Goal: Task Accomplishment & Management: Use online tool/utility

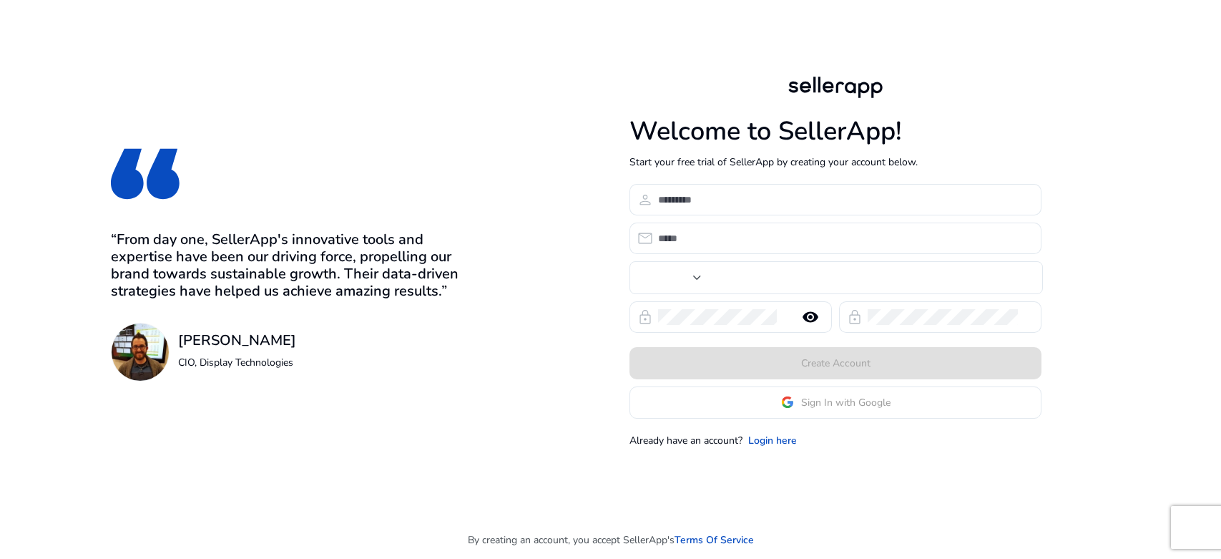
type input "****"
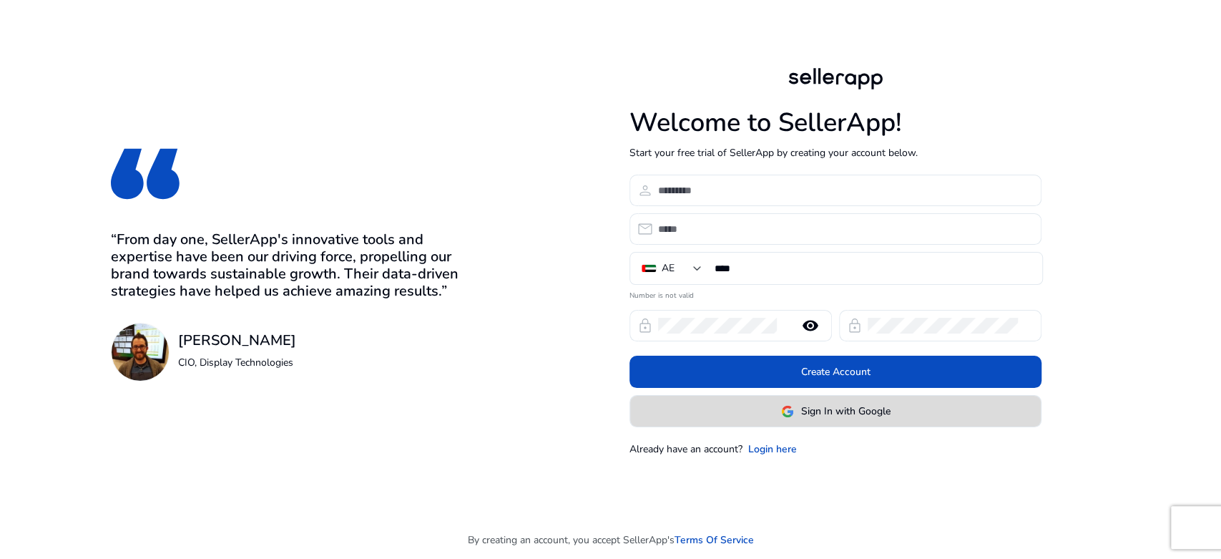
click at [722, 422] on span at bounding box center [835, 411] width 411 height 34
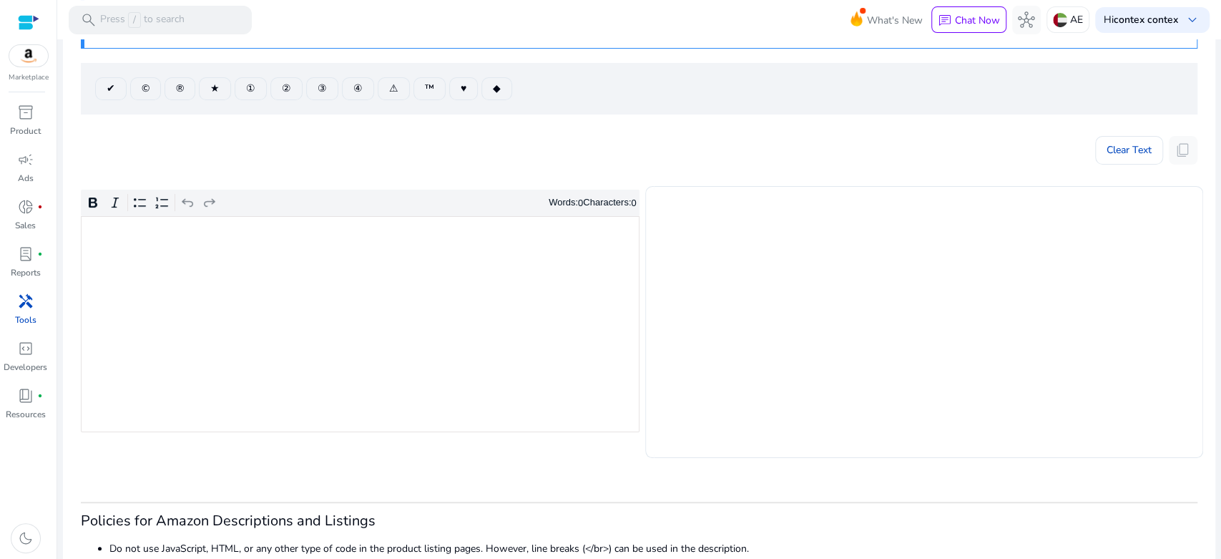
scroll to position [159, 0]
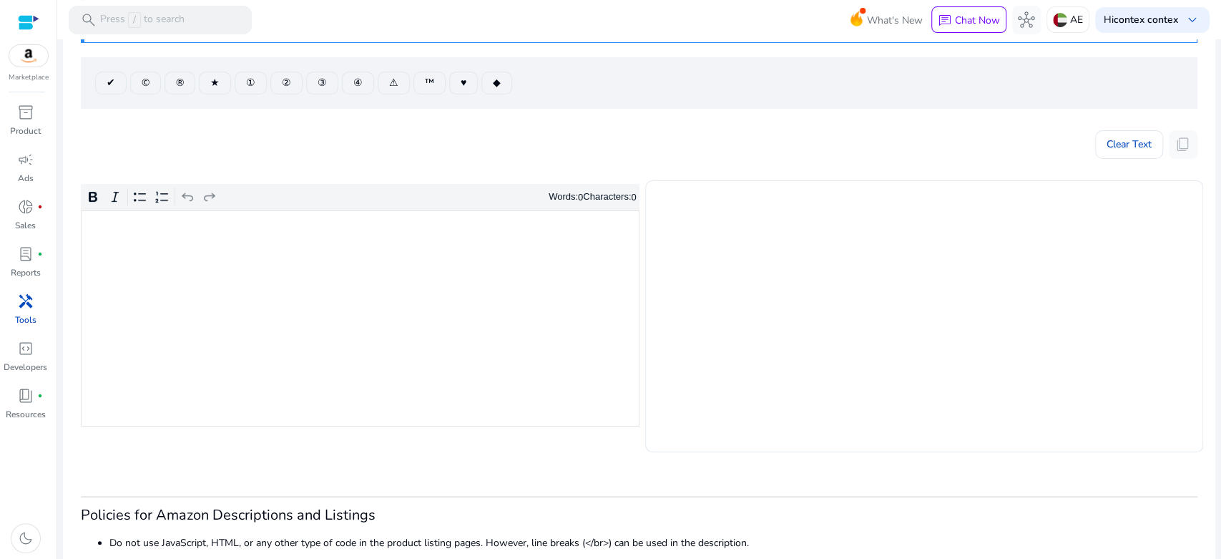
click at [396, 328] on div "Rich Text Editor. Editing area: main. Press Alt+0 for help." at bounding box center [360, 318] width 559 height 216
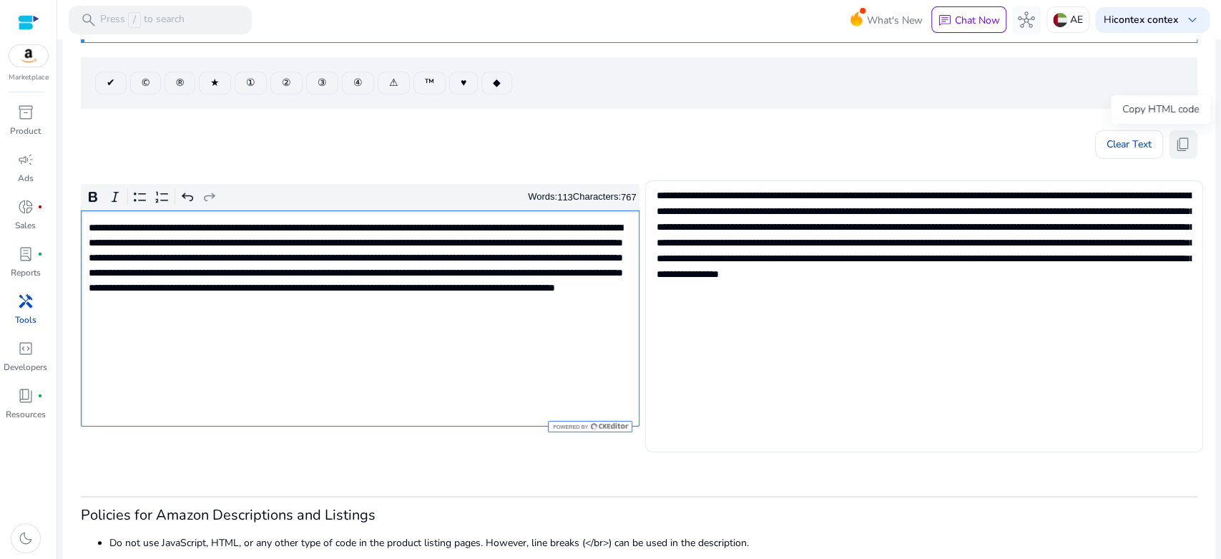
click at [1181, 148] on span "content_copy" at bounding box center [1182, 144] width 17 height 17
click at [1179, 147] on span "content_copy" at bounding box center [1182, 144] width 17 height 17
click at [1174, 148] on span "content_copy" at bounding box center [1182, 144] width 17 height 17
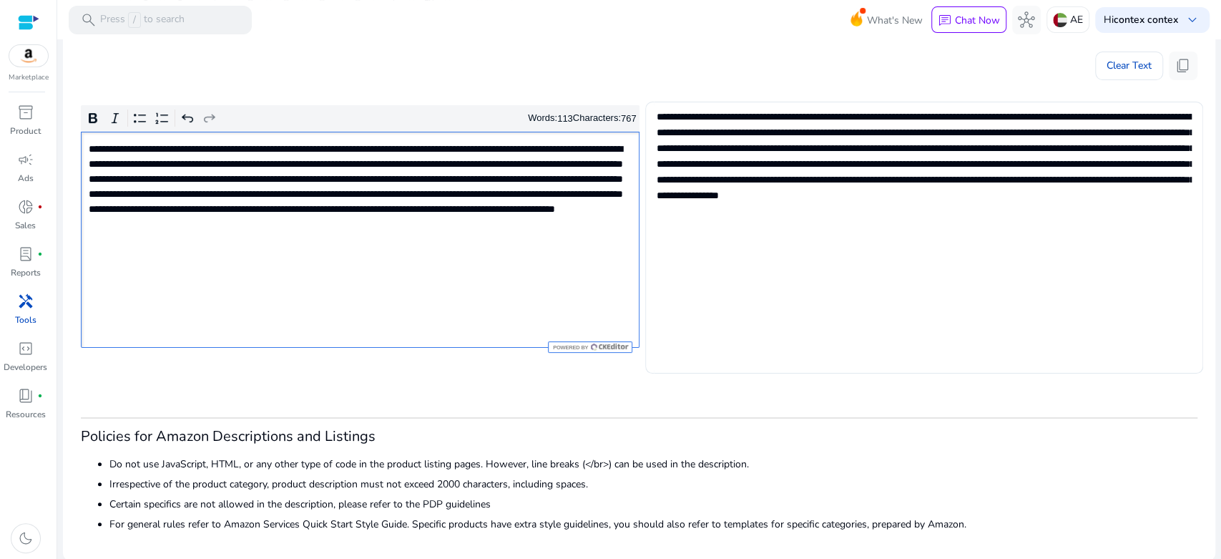
scroll to position [238, 0]
click at [463, 270] on div "**********" at bounding box center [360, 239] width 559 height 216
click at [1174, 59] on span "content_copy" at bounding box center [1182, 65] width 17 height 17
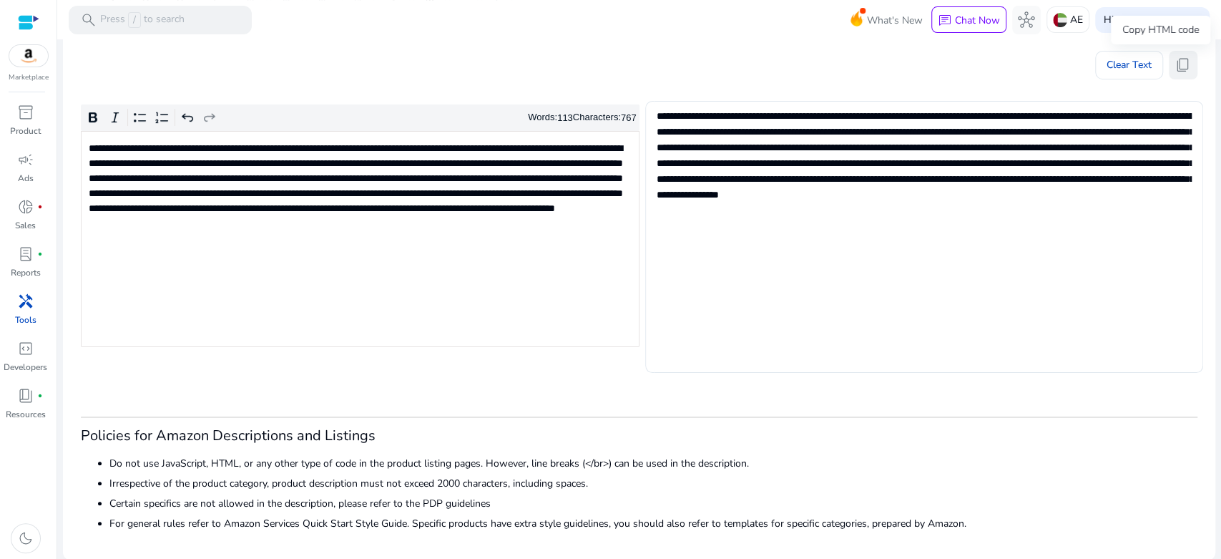
click at [1174, 67] on span "content_copy" at bounding box center [1182, 65] width 17 height 17
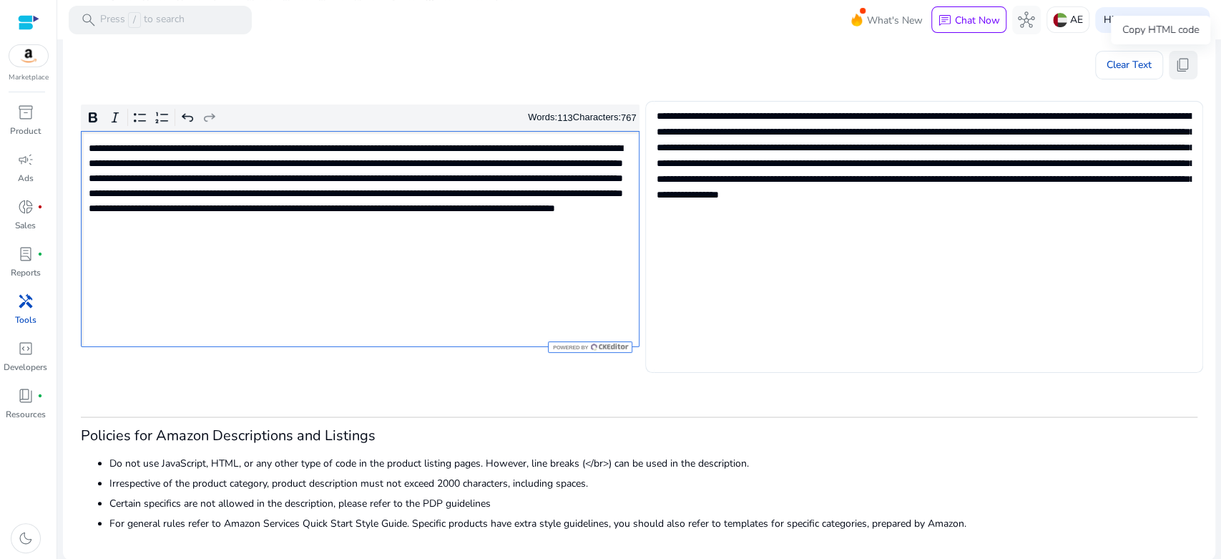
click at [1169, 62] on button "content_copy" at bounding box center [1183, 65] width 29 height 29
click at [1175, 66] on span "content_copy" at bounding box center [1182, 65] width 17 height 17
click at [1188, 52] on button "content_copy" at bounding box center [1183, 65] width 29 height 29
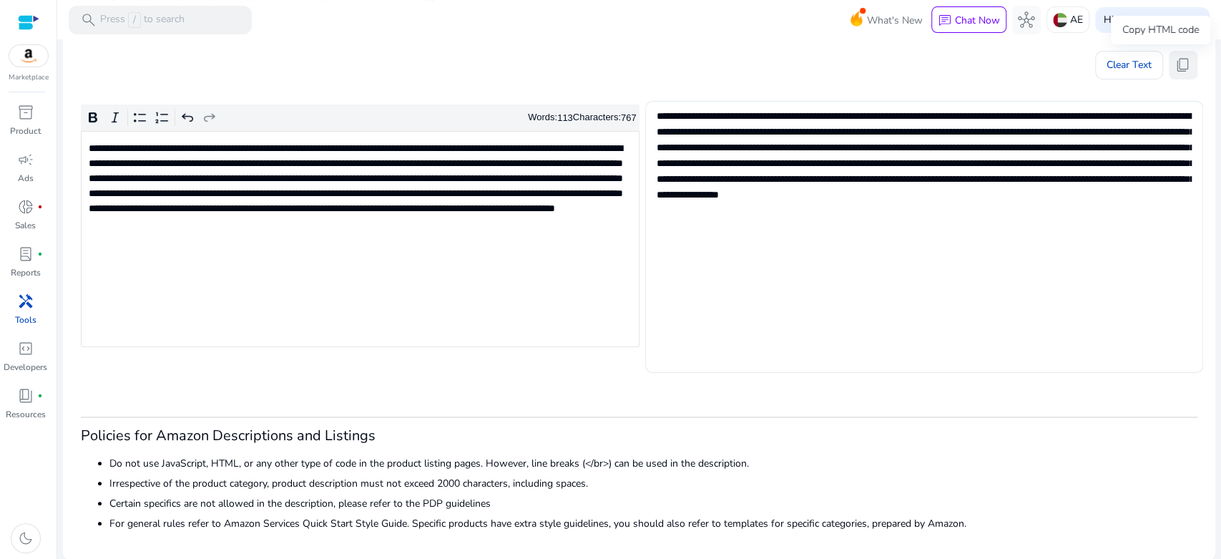
click at [1190, 67] on button "content_copy" at bounding box center [1183, 65] width 29 height 29
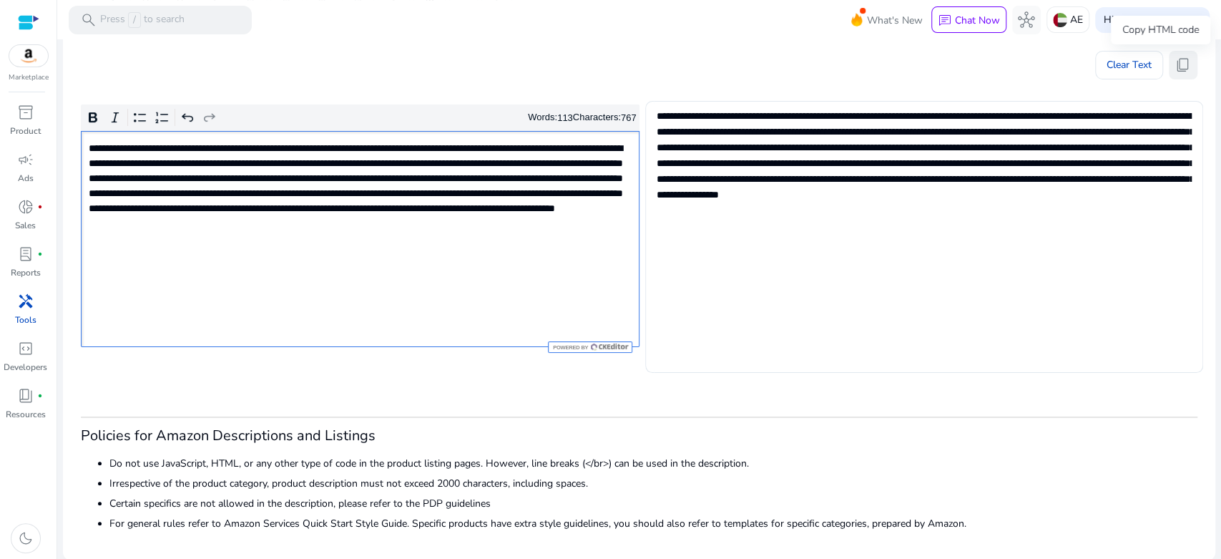
click at [1178, 61] on span "content_copy" at bounding box center [1182, 65] width 17 height 17
click at [1176, 63] on span "content_copy" at bounding box center [1182, 65] width 17 height 17
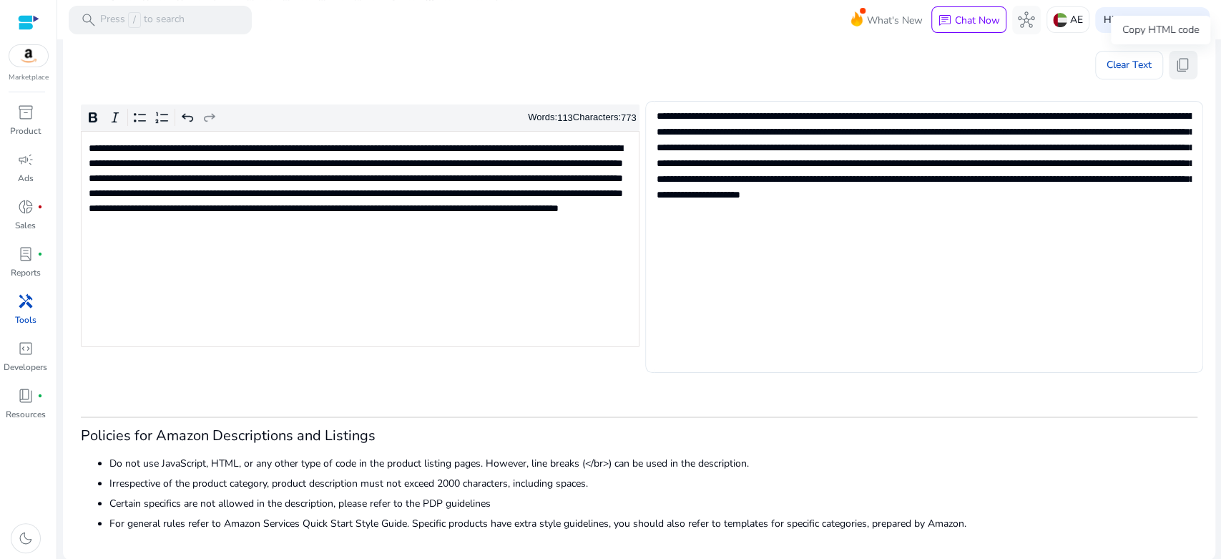
click at [1175, 64] on span "content_copy" at bounding box center [1182, 65] width 17 height 17
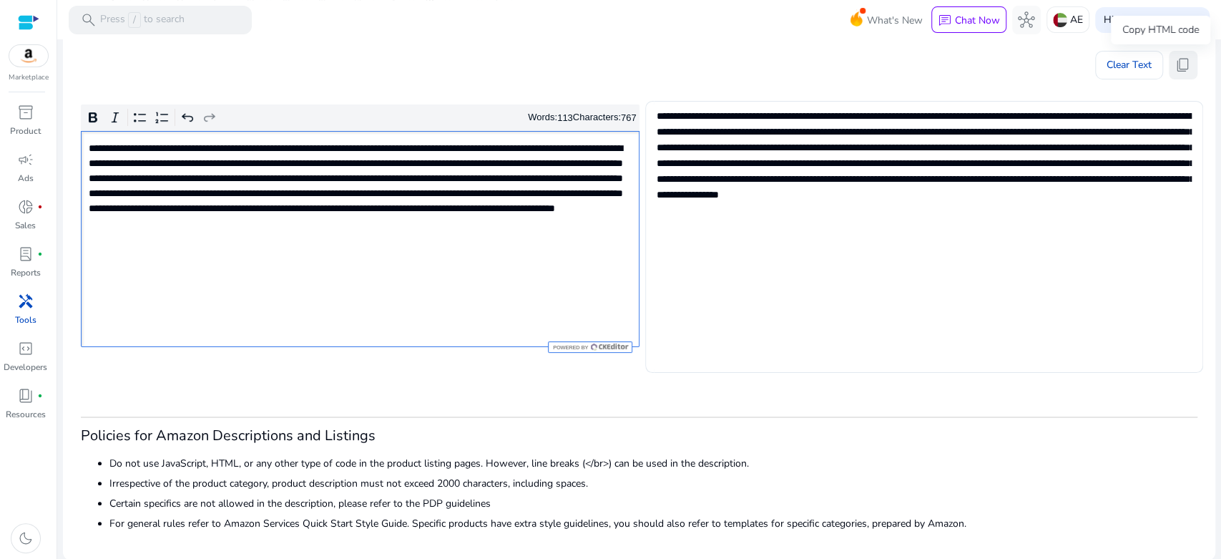
click at [1174, 59] on span "content_copy" at bounding box center [1182, 65] width 17 height 17
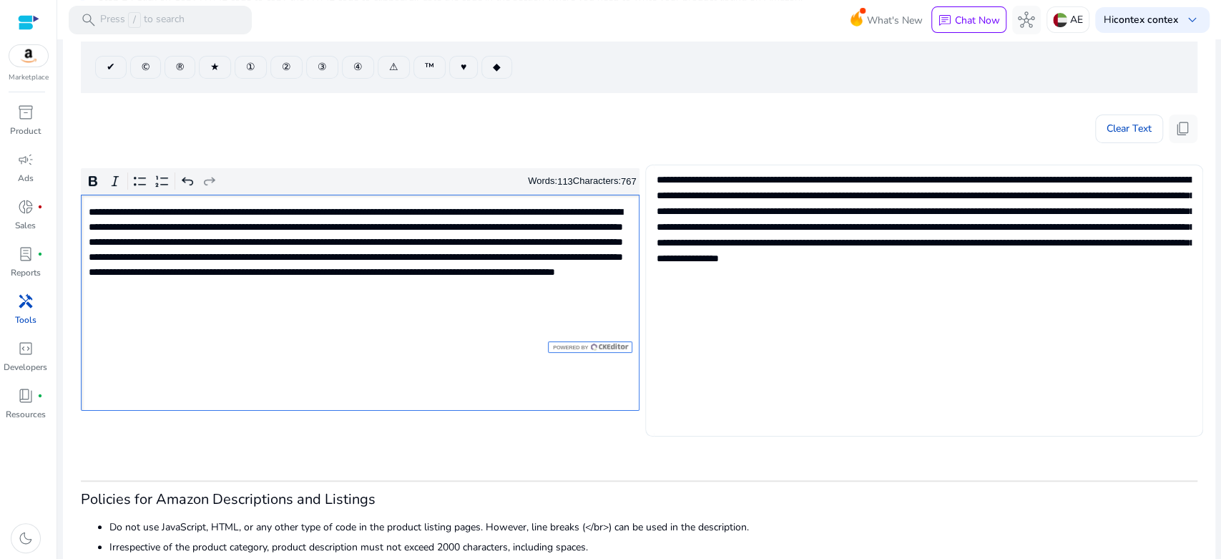
scroll to position [79, 0]
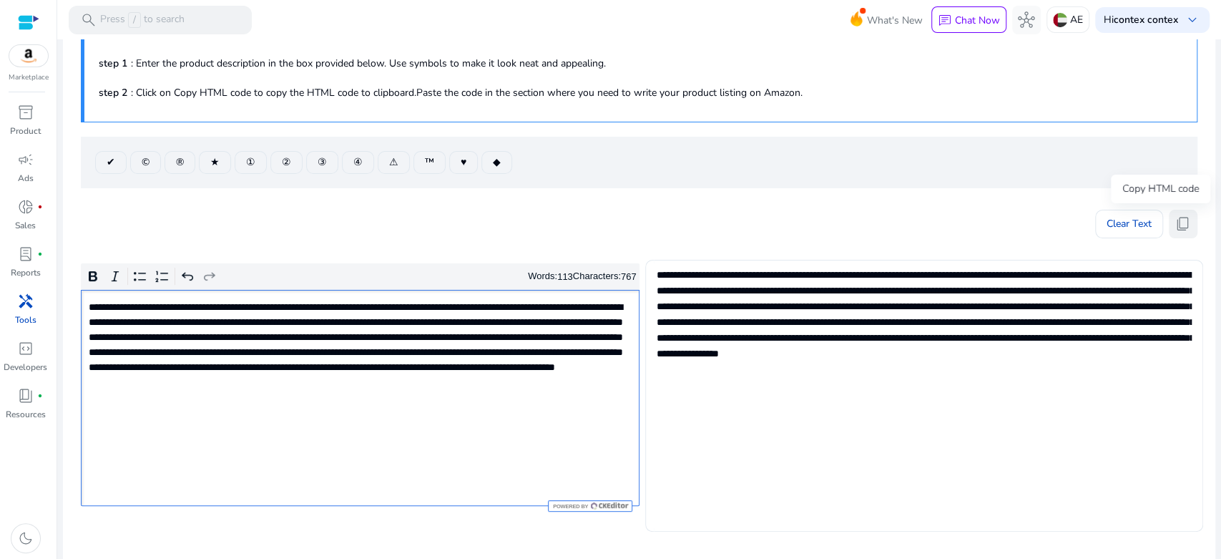
click at [1174, 222] on span "content_copy" at bounding box center [1182, 223] width 17 height 17
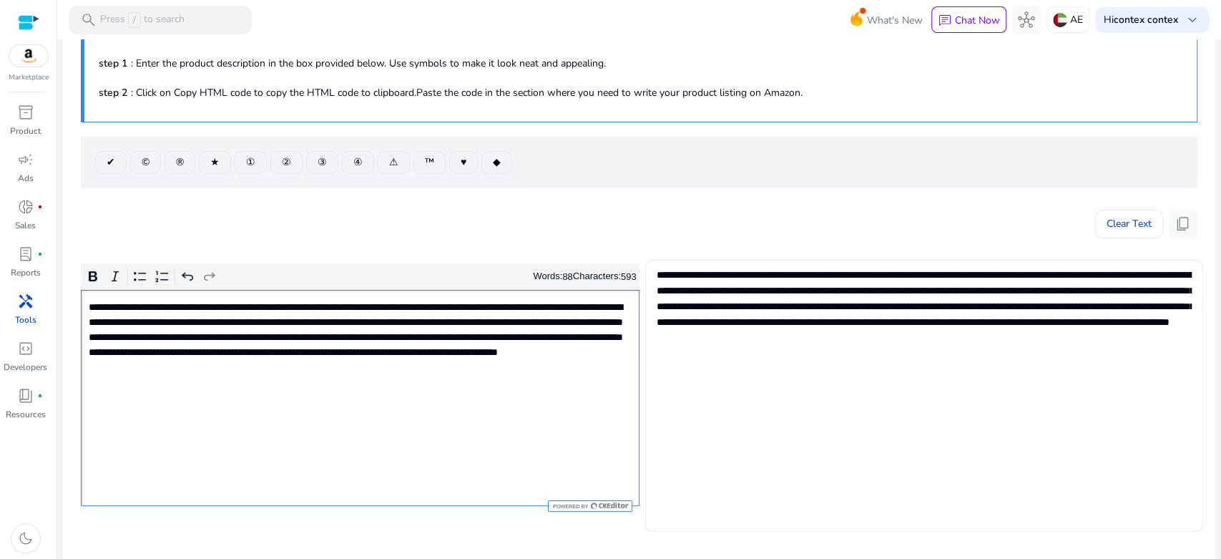
click at [1174, 228] on span "content_copy" at bounding box center [1182, 223] width 17 height 17
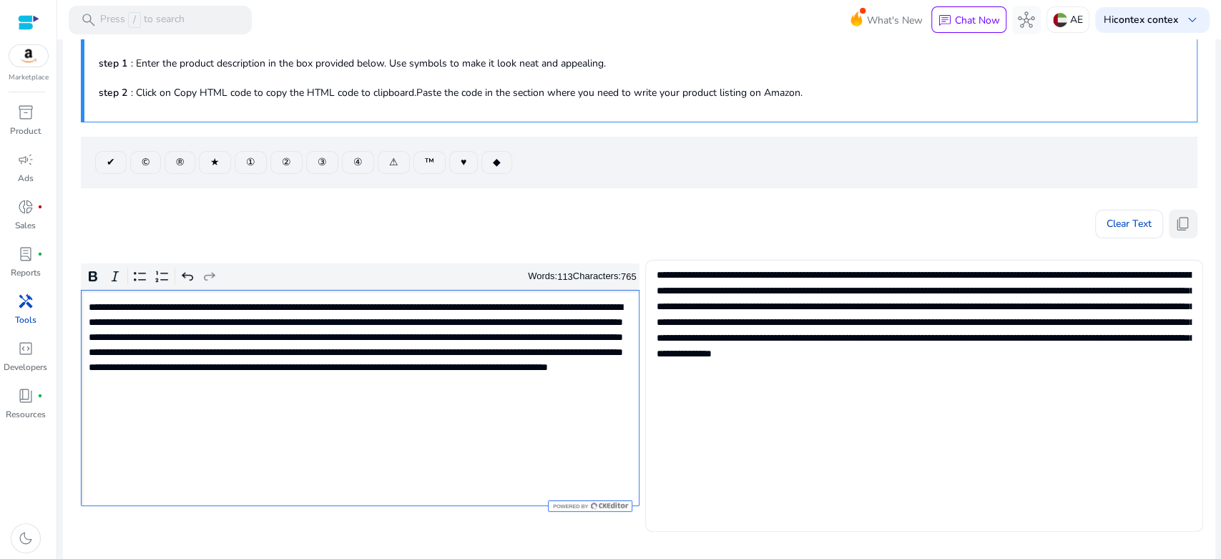
click at [1177, 230] on span "content_copy" at bounding box center [1182, 223] width 17 height 17
click at [472, 345] on p "**********" at bounding box center [359, 352] width 540 height 105
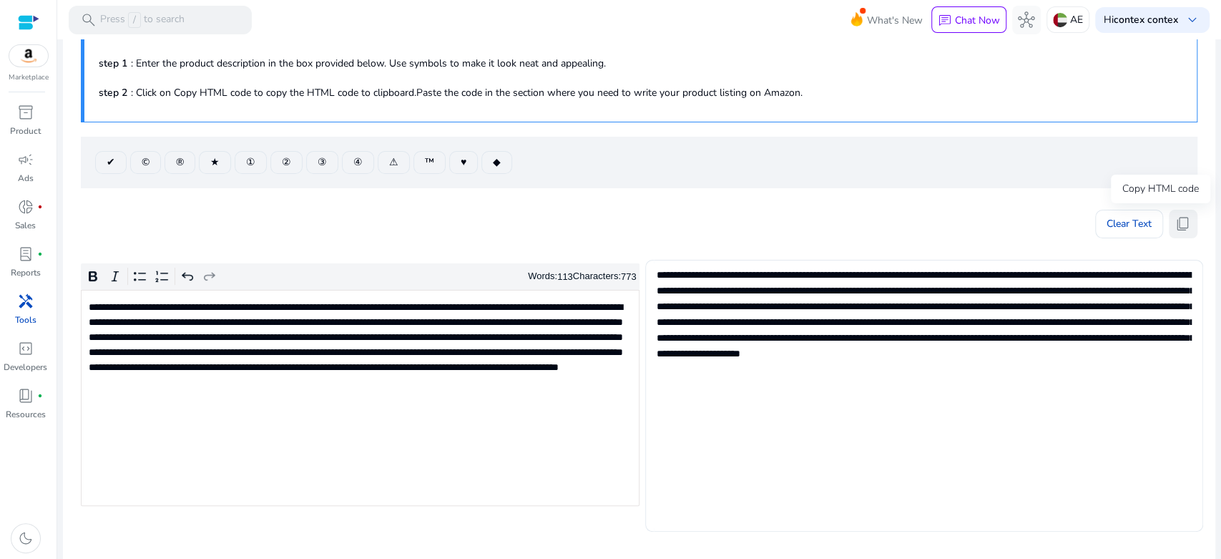
click at [1174, 211] on button "content_copy" at bounding box center [1183, 224] width 29 height 29
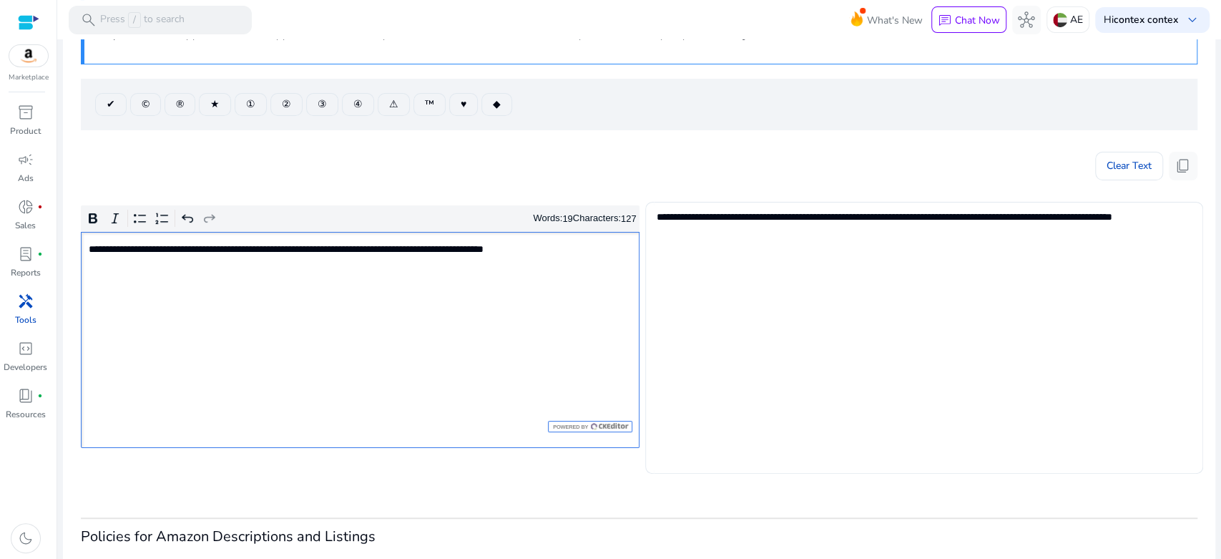
scroll to position [159, 0]
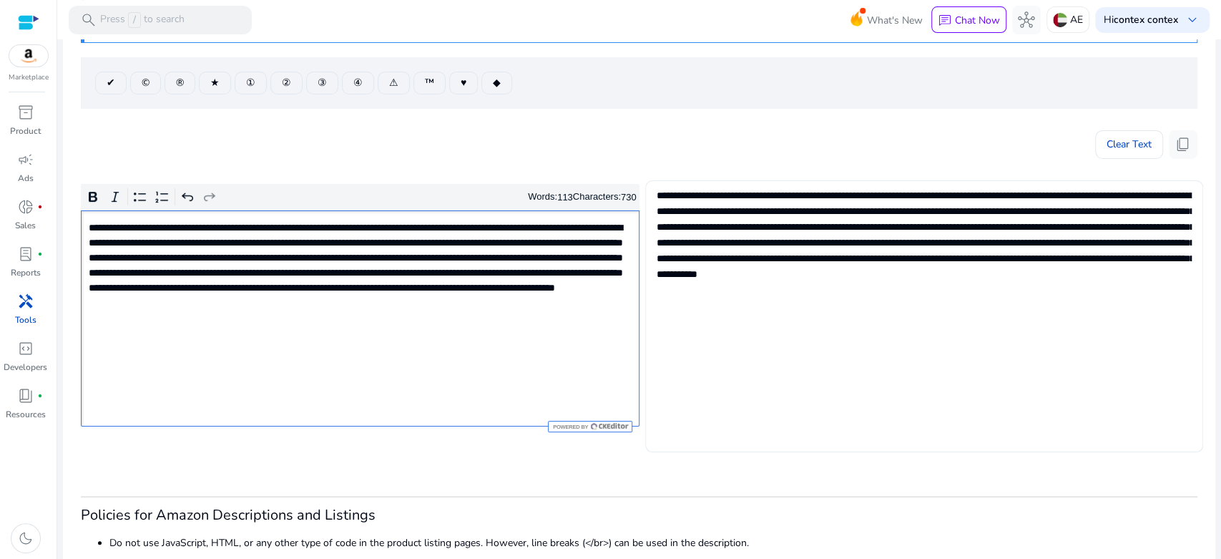
type textarea "**********"
click at [1178, 144] on span "content_copy" at bounding box center [1182, 144] width 17 height 17
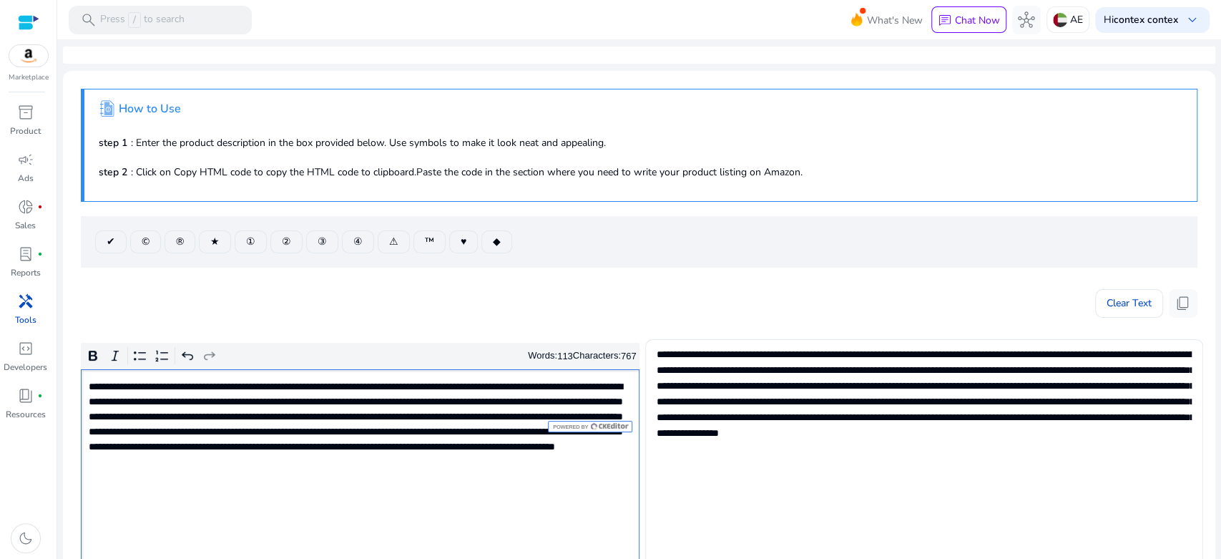
scroll to position [159, 0]
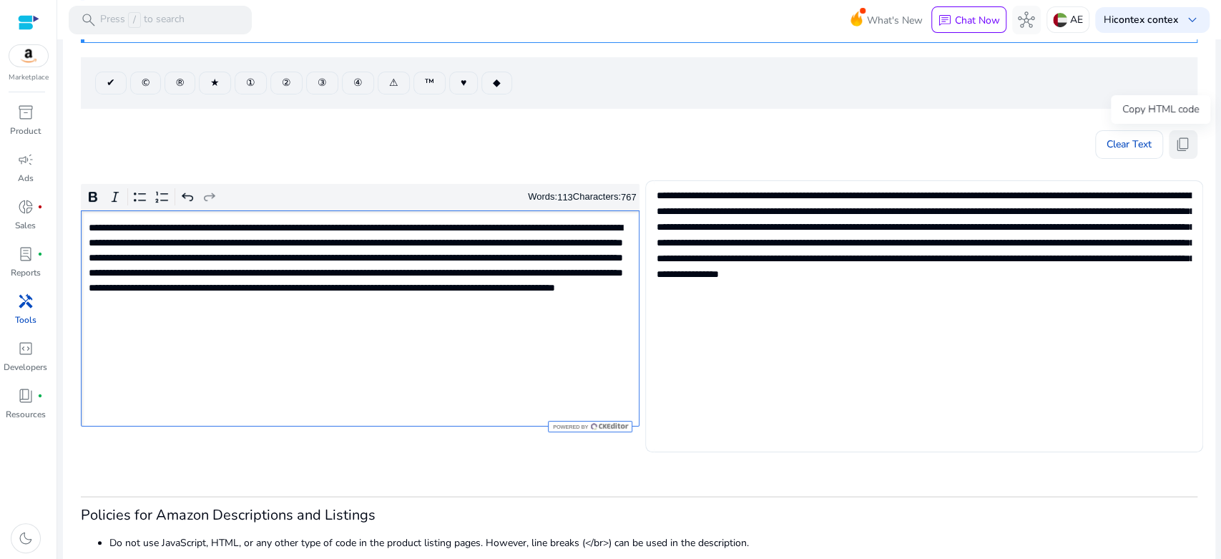
click at [1184, 148] on span "content_copy" at bounding box center [1182, 144] width 17 height 17
click at [1174, 146] on span "content_copy" at bounding box center [1182, 144] width 17 height 17
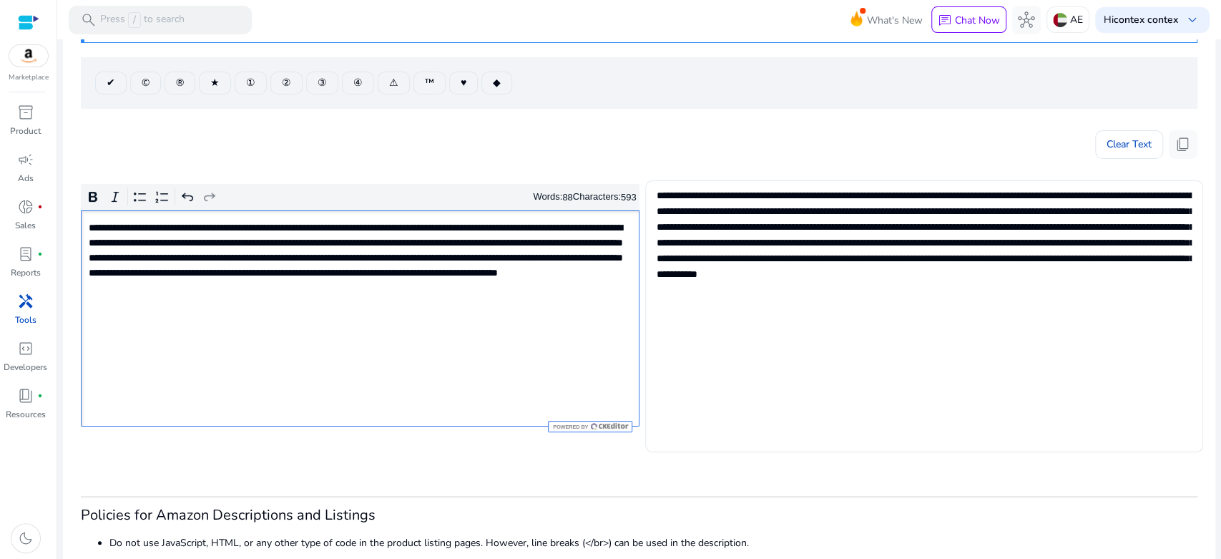
type textarea "**********"
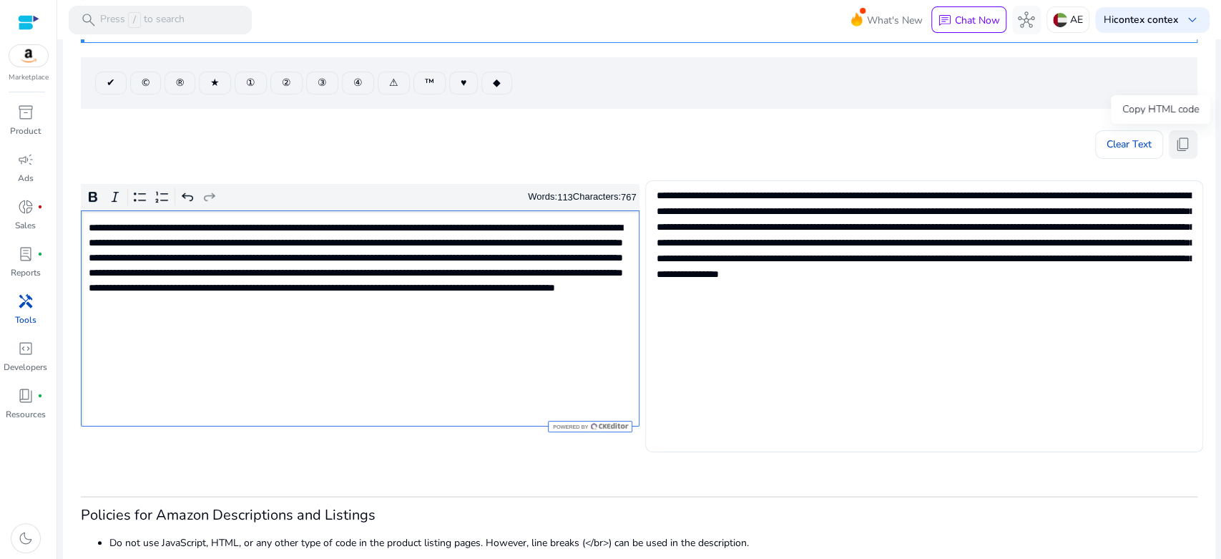
click at [1174, 145] on span "content_copy" at bounding box center [1182, 144] width 17 height 17
